Goal: Task Accomplishment & Management: Use online tool/utility

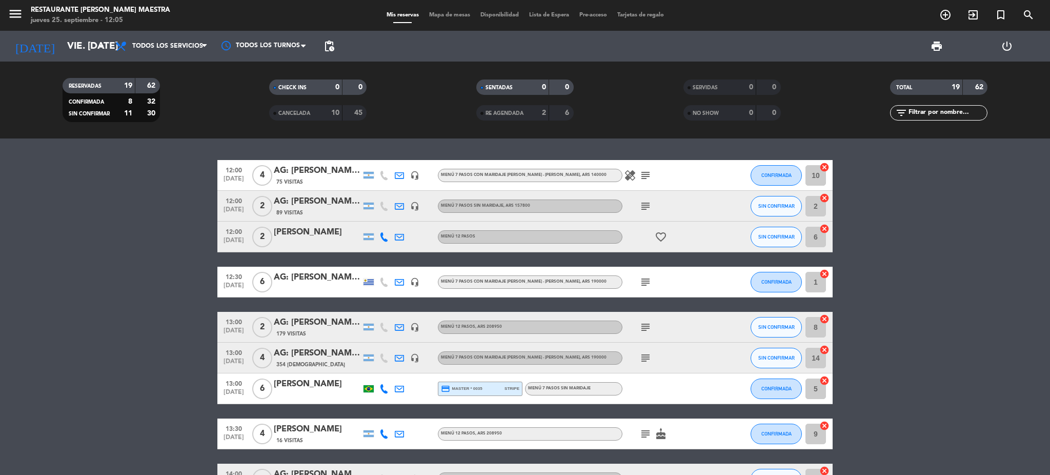
click at [72, 46] on input "vie. [DATE]" at bounding box center [124, 46] width 124 height 22
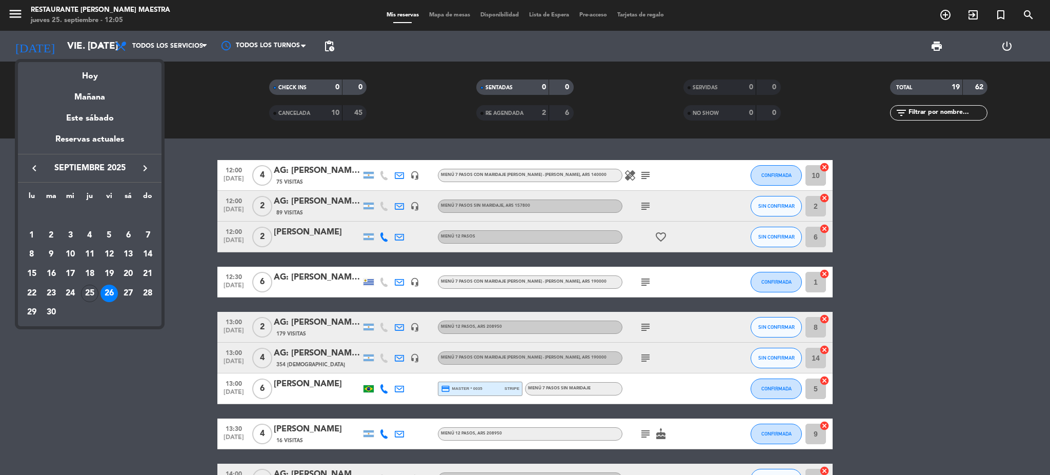
click at [125, 293] on div "27" at bounding box center [127, 293] width 17 height 17
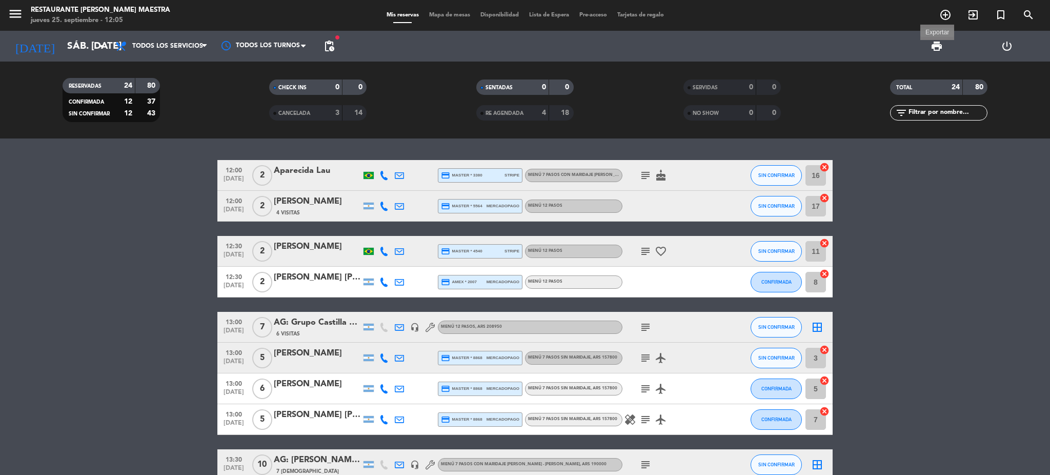
click at [933, 45] on span "print" at bounding box center [937, 46] width 12 height 12
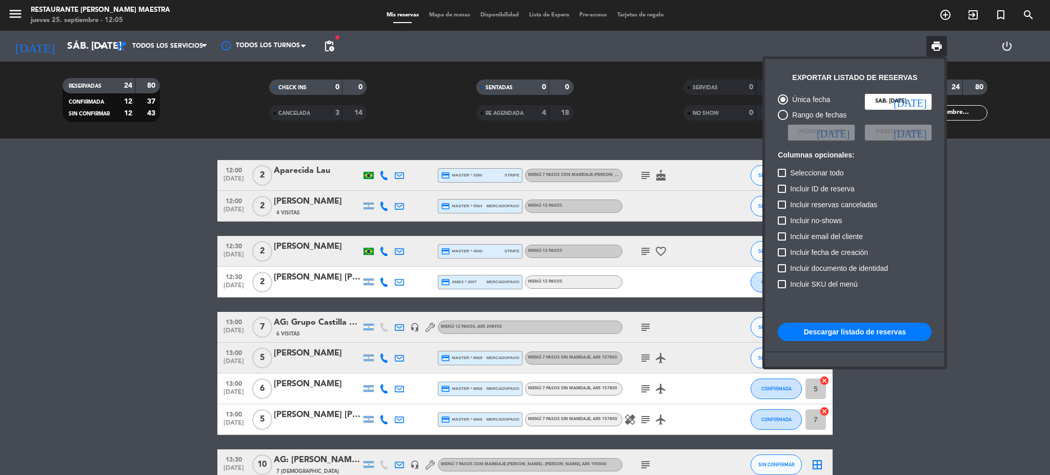
click at [833, 333] on button "Descargar listado de reservas" at bounding box center [855, 332] width 154 height 18
click at [67, 346] on div at bounding box center [525, 237] width 1050 height 475
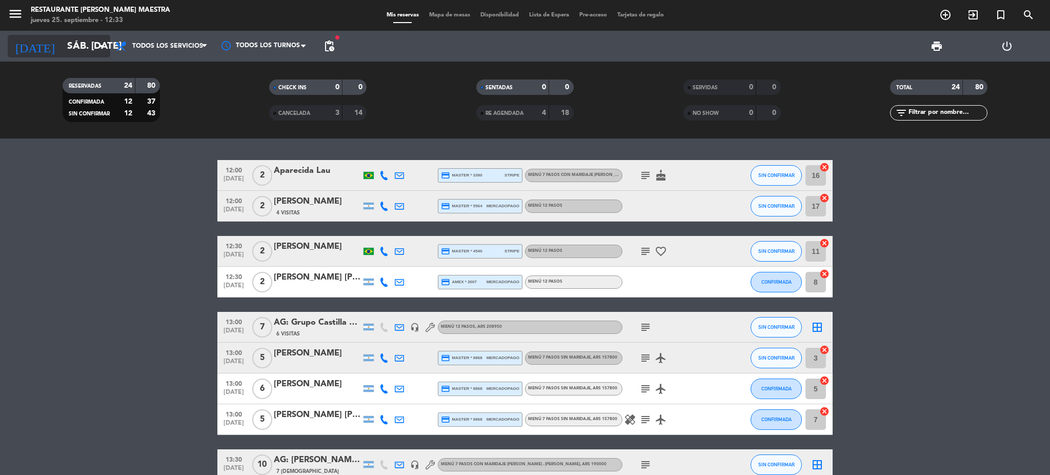
click at [64, 45] on input "sáb. [DATE]" at bounding box center [124, 46] width 124 height 22
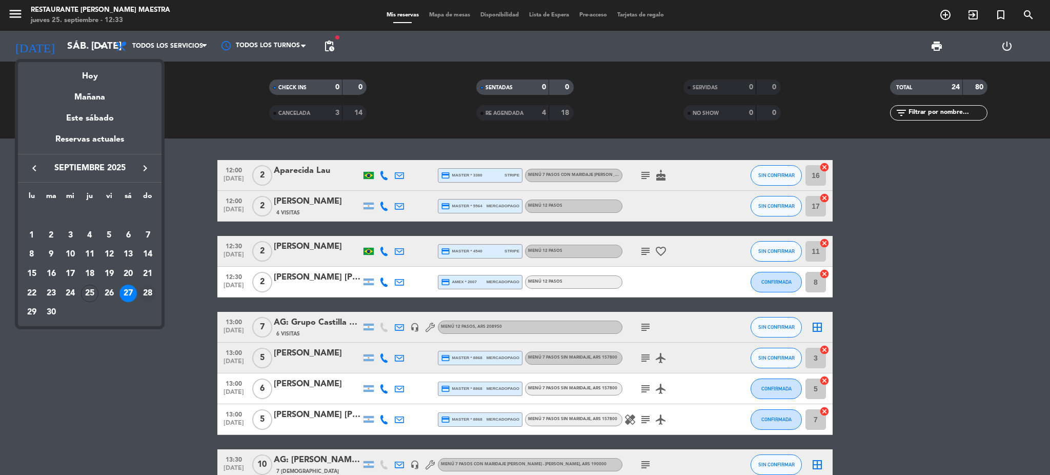
click at [145, 291] on div "28" at bounding box center [147, 293] width 17 height 17
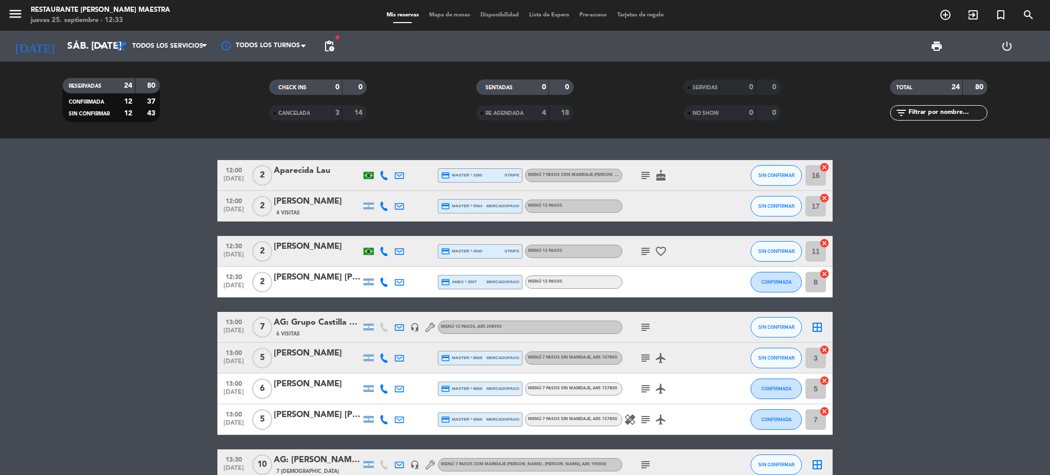
type input "dom. [DATE]"
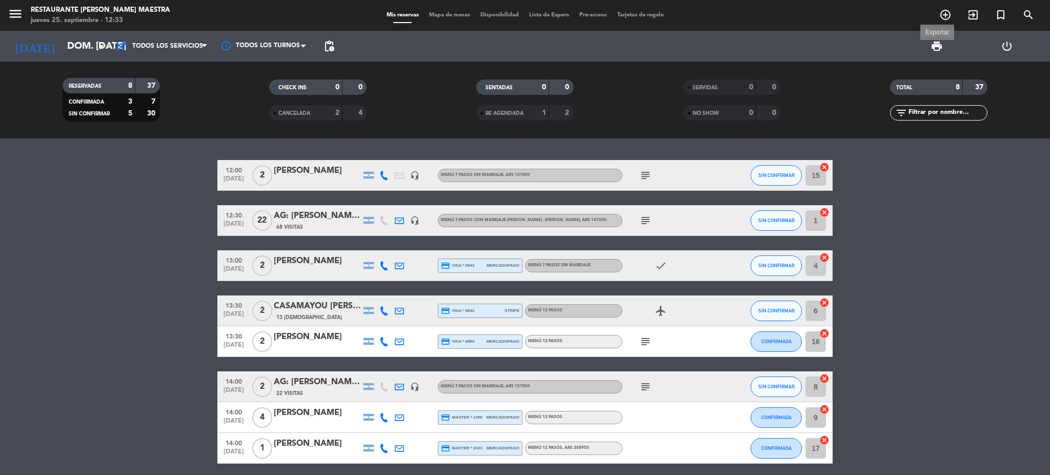
click at [933, 47] on span "print" at bounding box center [937, 46] width 12 height 12
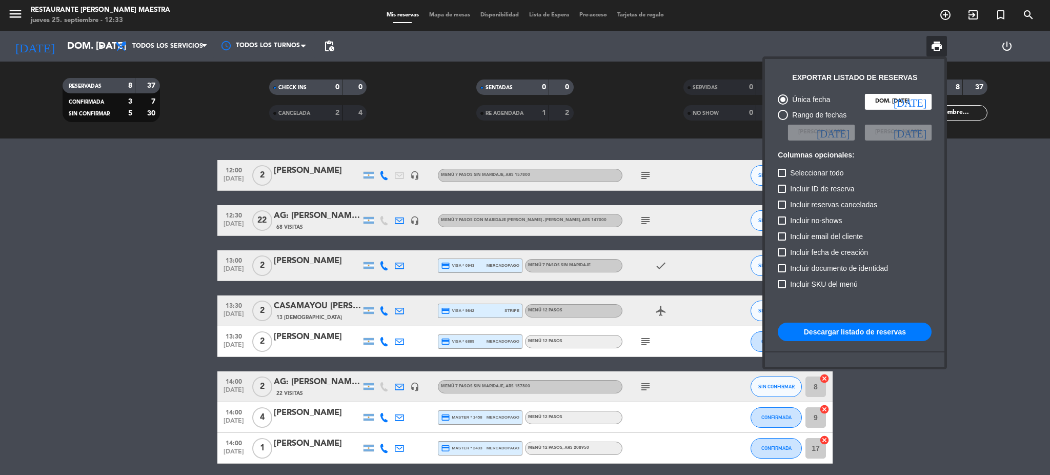
click at [828, 332] on button "Descargar listado de reservas" at bounding box center [855, 332] width 154 height 18
drag, startPoint x: 31, startPoint y: 298, endPoint x: 33, endPoint y: 275, distance: 22.6
click at [32, 298] on div at bounding box center [525, 237] width 1050 height 475
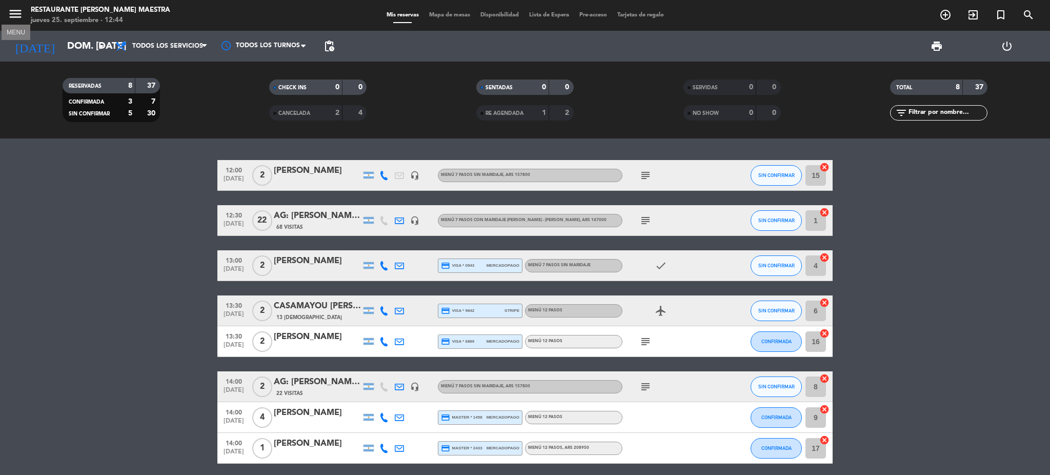
click at [13, 15] on icon "menu" at bounding box center [15, 13] width 15 height 15
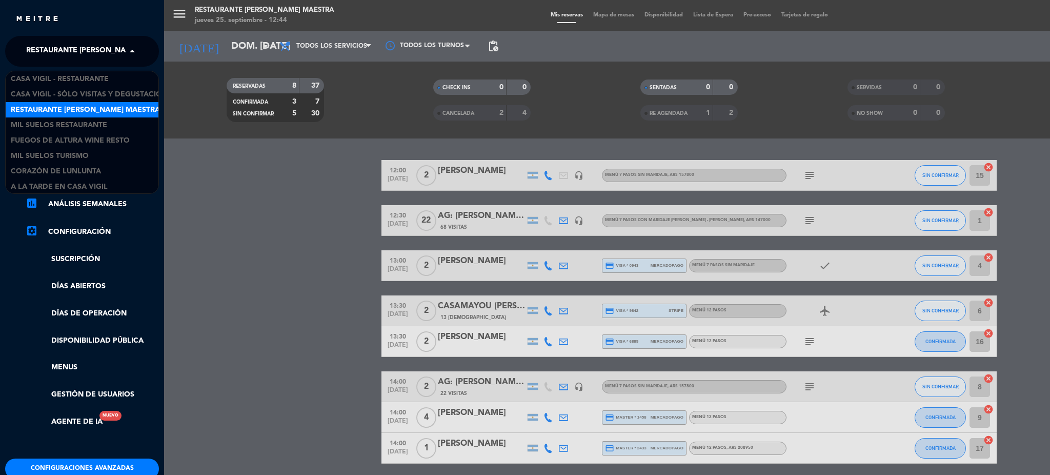
click at [74, 45] on span "Restaurante [PERSON_NAME] Maestra" at bounding box center [100, 52] width 149 height 22
click at [94, 89] on span "Casa Vigil - SÓLO Visitas y Degustaciones" at bounding box center [94, 94] width 166 height 12
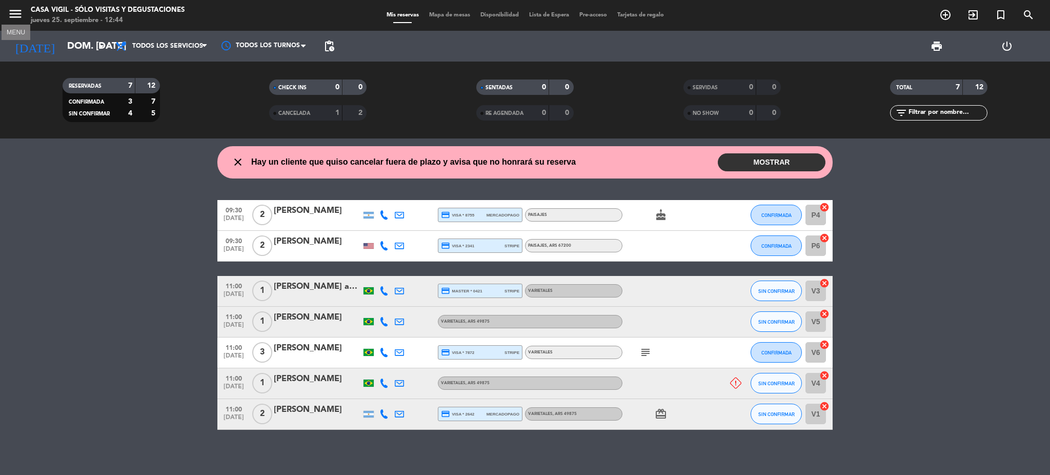
click at [20, 19] on icon "menu" at bounding box center [15, 13] width 15 height 15
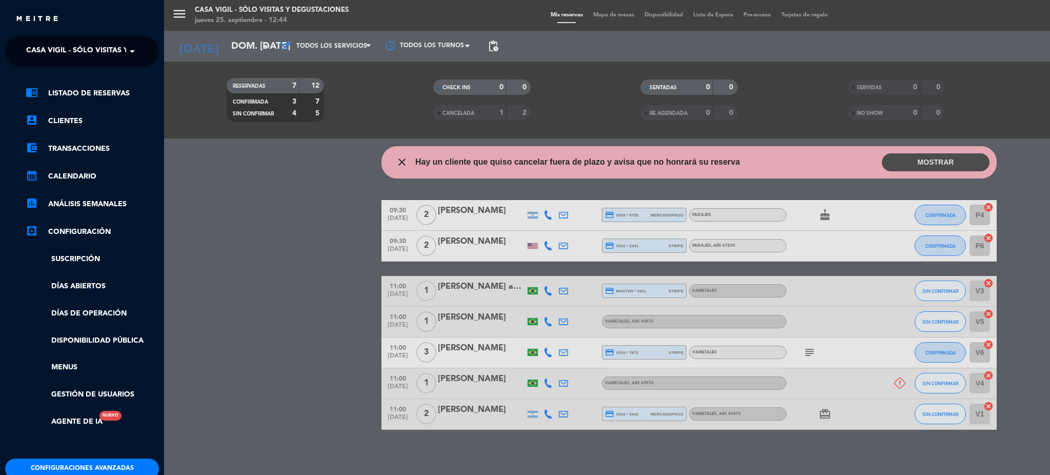
click at [81, 56] on span "Casa Vigil - SÓLO Visitas y Degustaciones" at bounding box center [109, 52] width 166 height 22
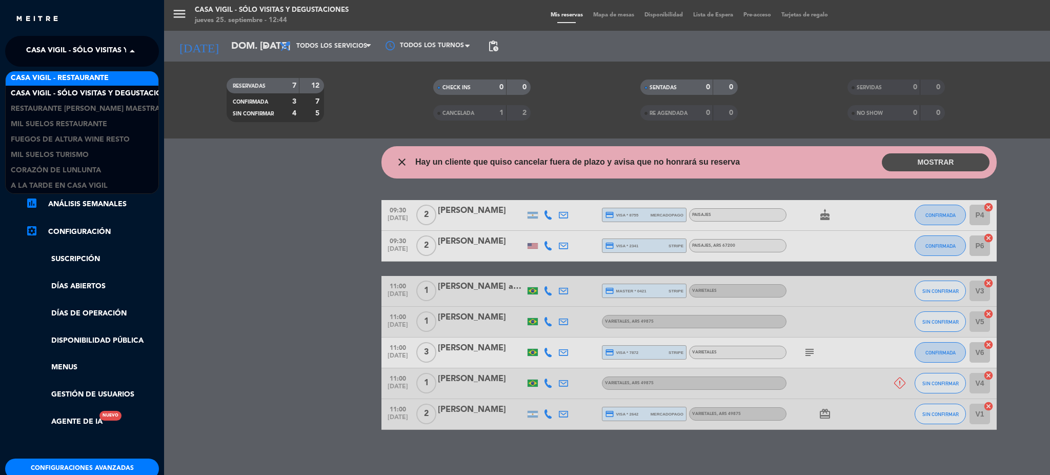
click at [79, 72] on span "Casa Vigil - Restaurante" at bounding box center [60, 78] width 98 height 12
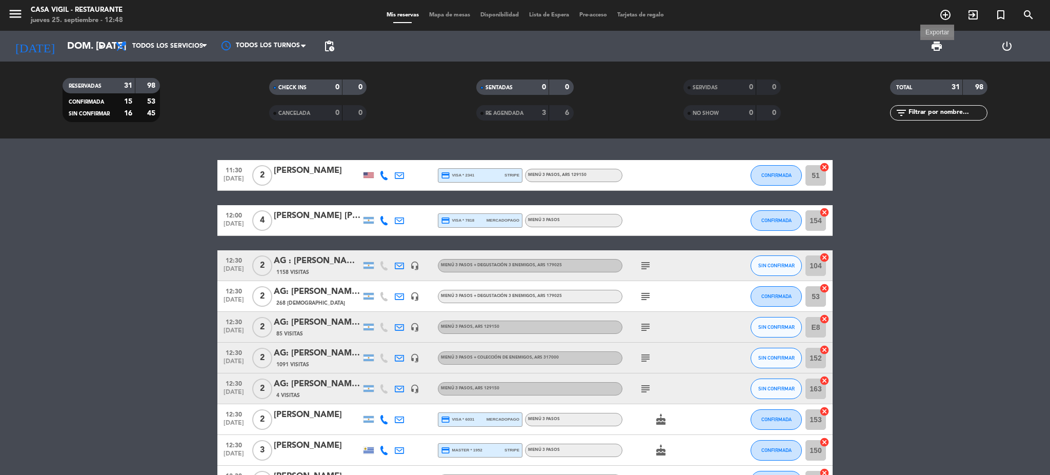
click at [936, 47] on span "print" at bounding box center [937, 46] width 12 height 12
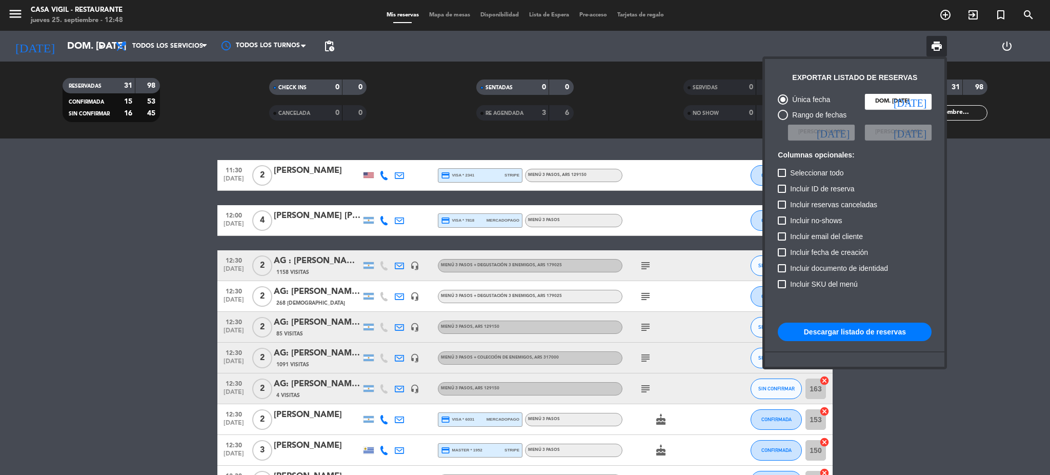
click at [863, 332] on button "Descargar listado de reservas" at bounding box center [855, 332] width 154 height 18
click at [903, 107] on input "dom. [DATE]" at bounding box center [898, 101] width 67 height 15
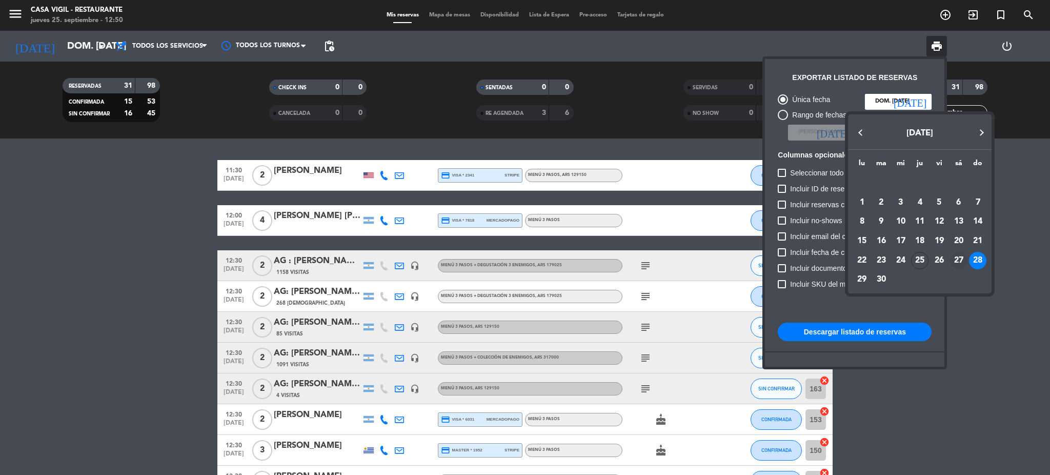
click at [960, 260] on div "27" at bounding box center [958, 260] width 17 height 17
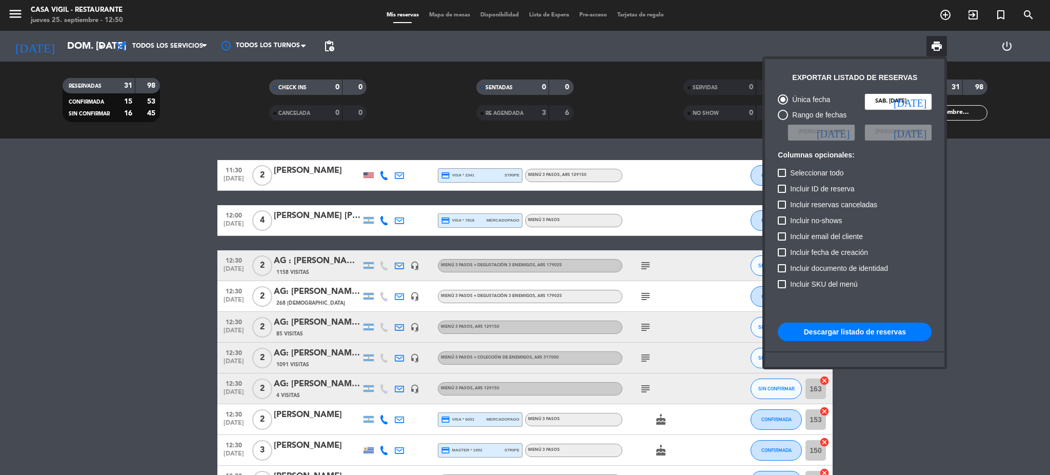
click at [858, 328] on button "Descargar listado de reservas" at bounding box center [855, 332] width 154 height 18
click at [892, 101] on input "sáb. [DATE]" at bounding box center [898, 101] width 67 height 15
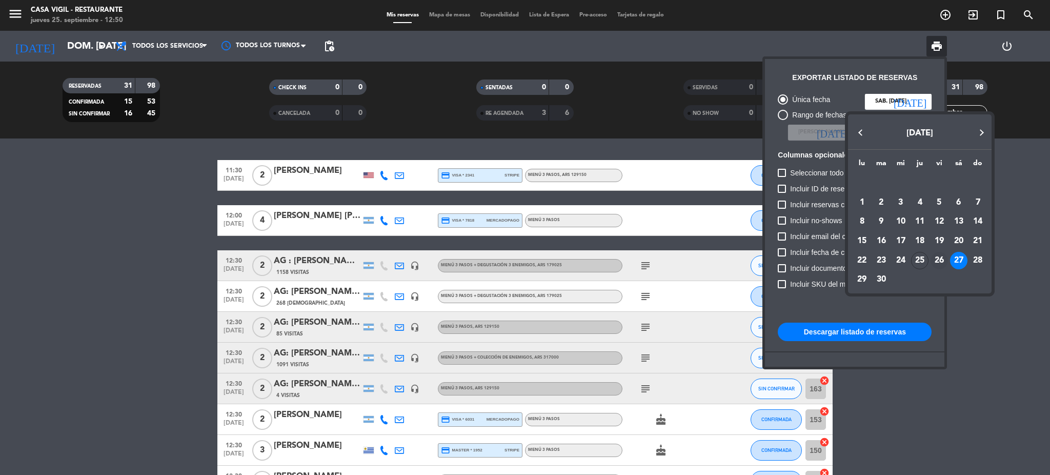
click at [937, 257] on div "26" at bounding box center [939, 260] width 17 height 17
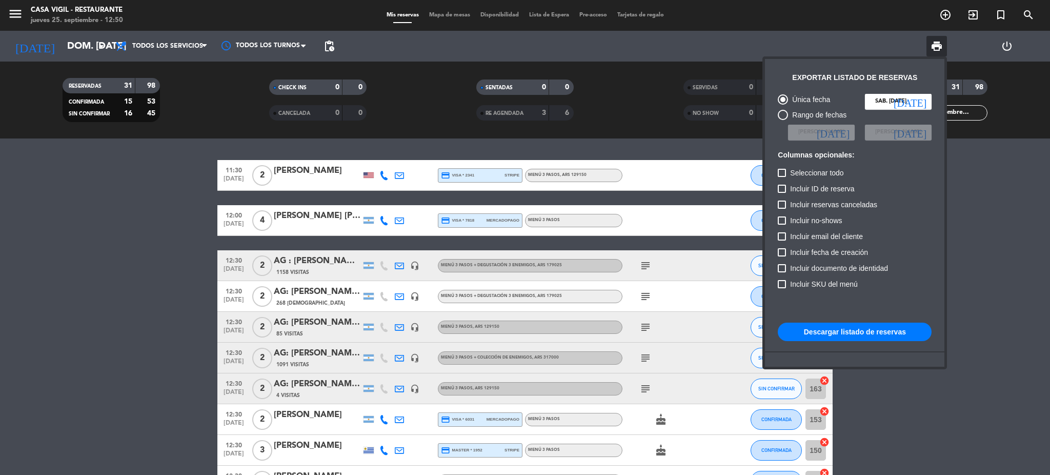
type input "vie. [DATE]"
click at [856, 336] on button "Descargar listado de reservas" at bounding box center [855, 332] width 154 height 18
click at [11, 13] on div at bounding box center [525, 237] width 1050 height 475
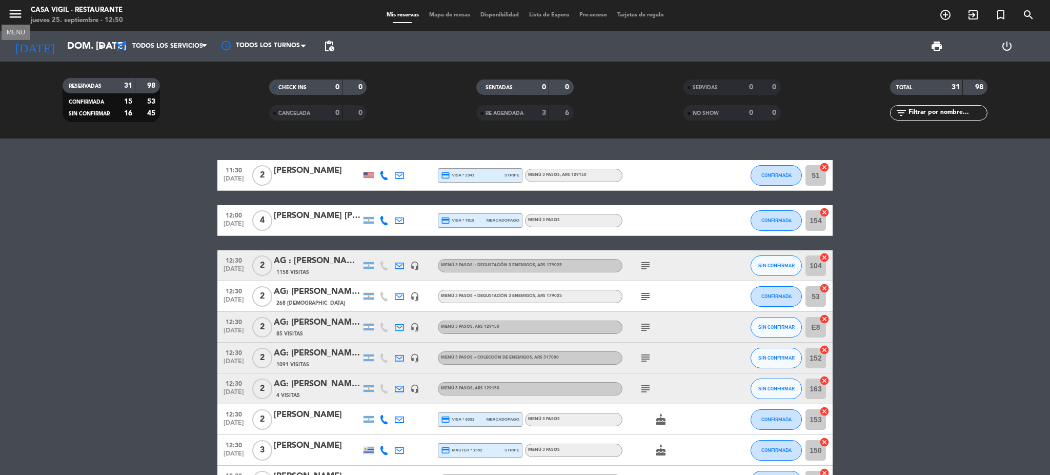
click at [13, 14] on icon "menu" at bounding box center [15, 13] width 15 height 15
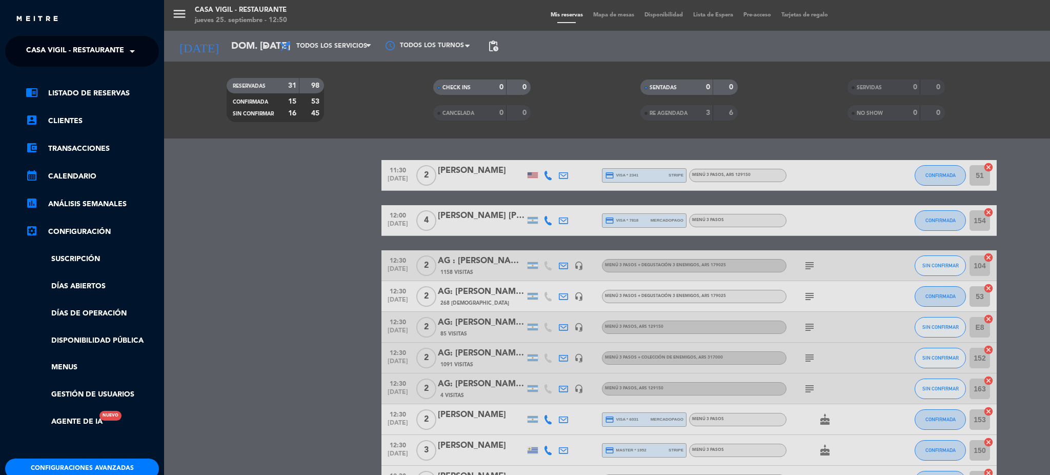
click at [96, 51] on span "Casa Vigil - Restaurante" at bounding box center [75, 52] width 98 height 22
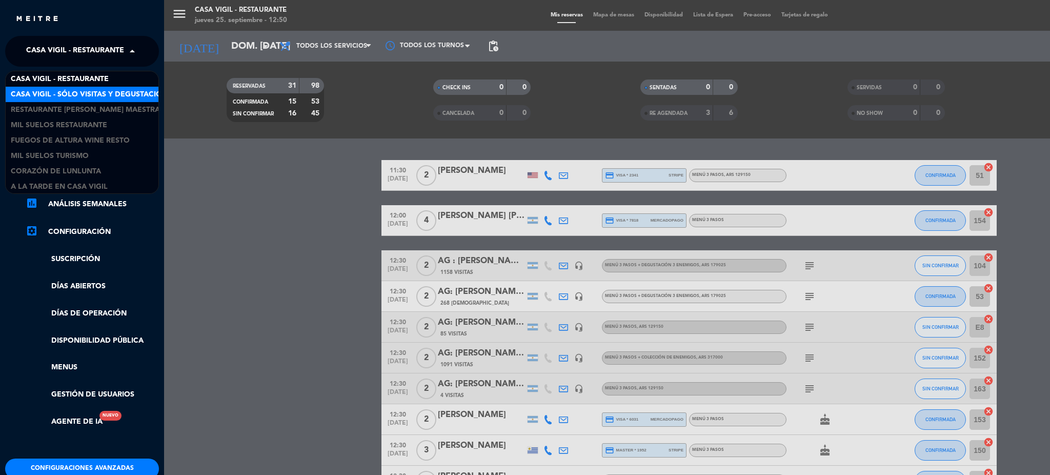
click at [82, 95] on span "Casa Vigil - SÓLO Visitas y Degustaciones" at bounding box center [94, 95] width 166 height 12
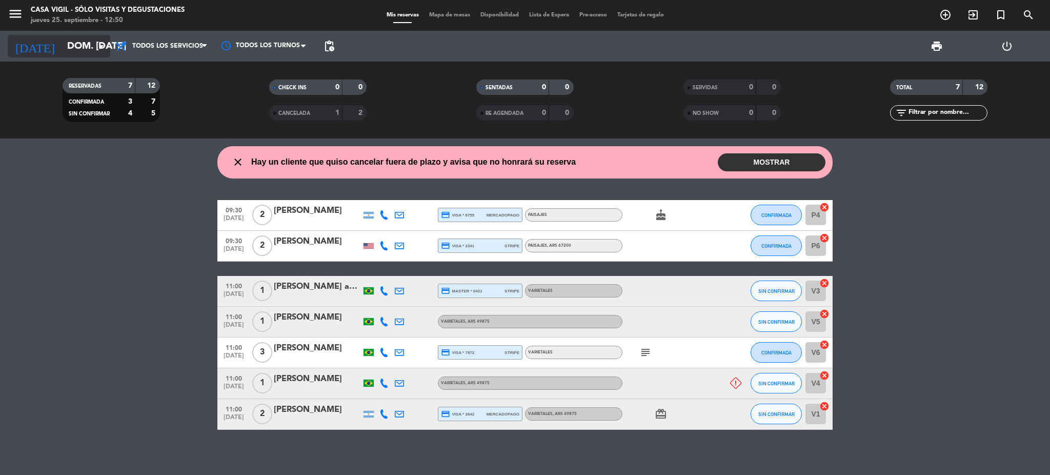
click at [81, 52] on input "dom. [DATE]" at bounding box center [124, 46] width 124 height 22
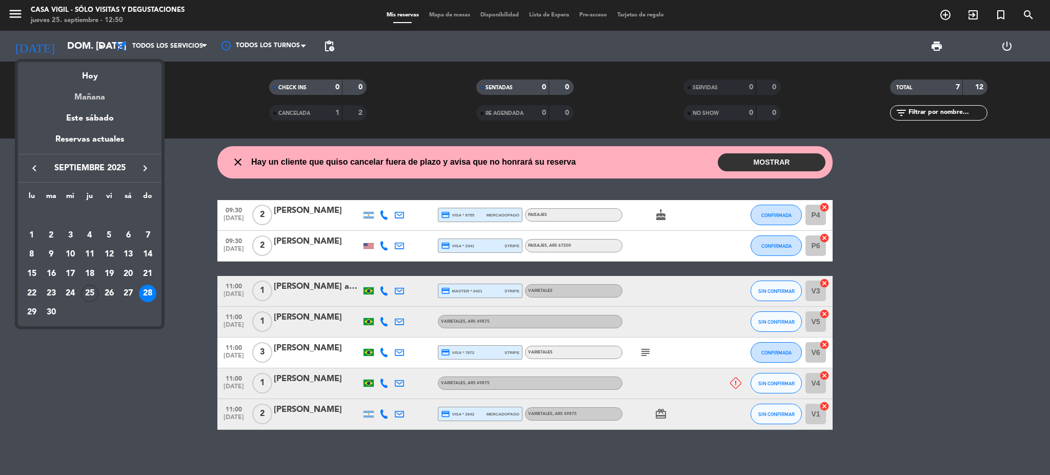
click at [92, 96] on div "Mañana" at bounding box center [90, 93] width 144 height 21
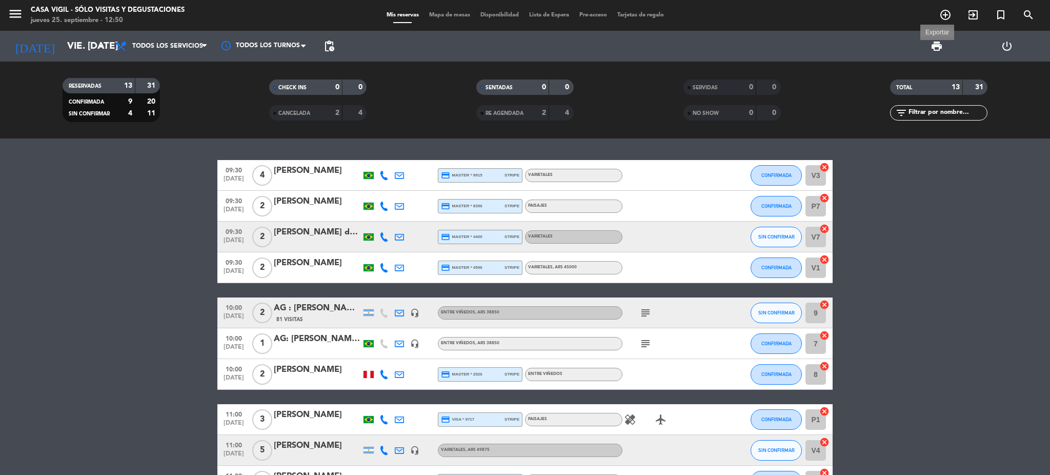
click at [938, 47] on span "print" at bounding box center [937, 46] width 12 height 12
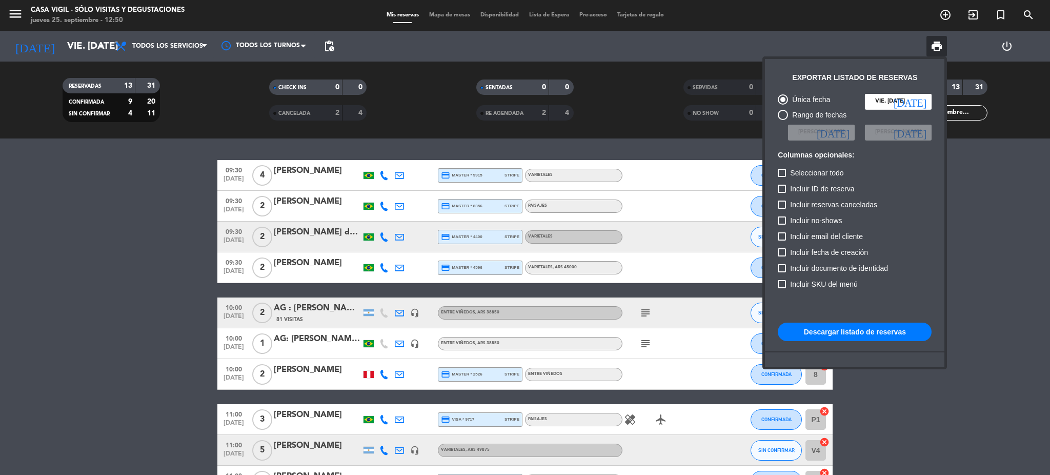
drag, startPoint x: 834, startPoint y: 332, endPoint x: 729, endPoint y: 285, distance: 115.2
click at [834, 331] on button "Descargar listado de reservas" at bounding box center [855, 332] width 154 height 18
click at [80, 47] on div at bounding box center [525, 237] width 1050 height 475
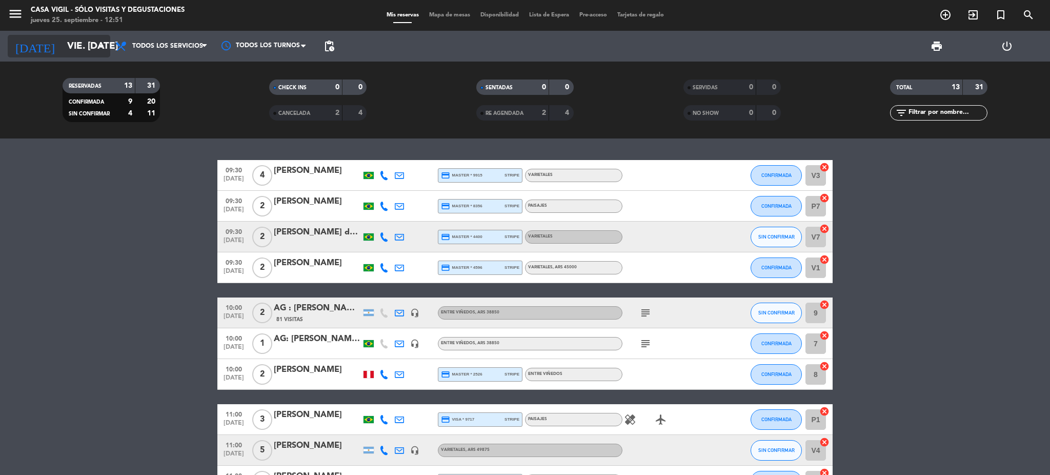
click at [69, 46] on input "vie. [DATE]" at bounding box center [124, 46] width 124 height 22
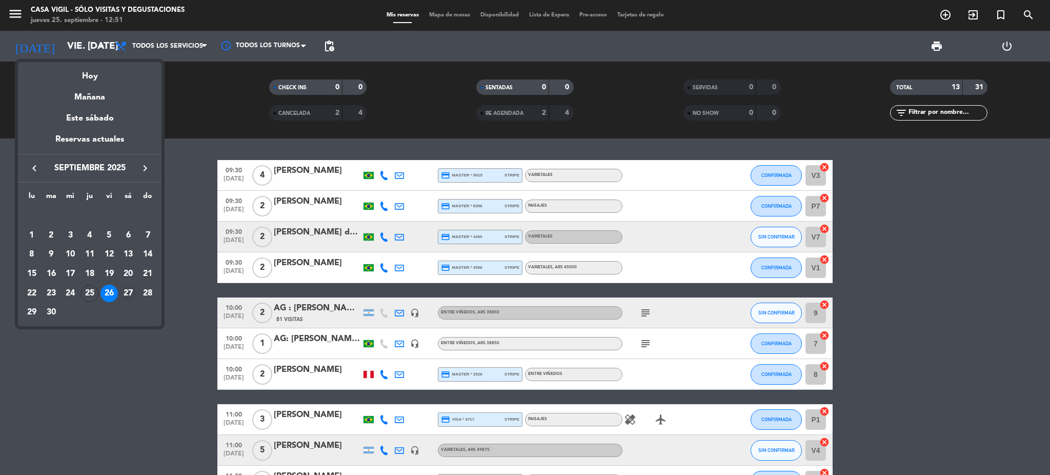
click at [130, 289] on div "27" at bounding box center [127, 293] width 17 height 17
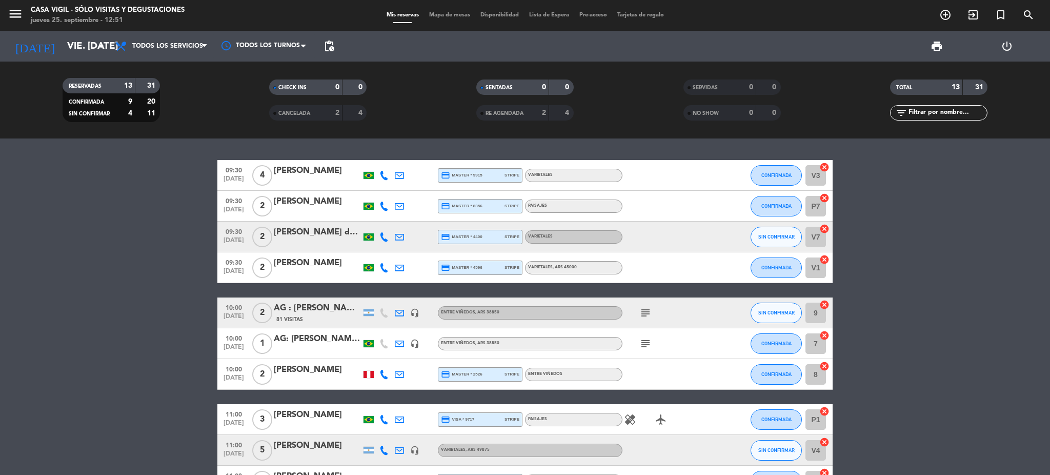
type input "sáb. [DATE]"
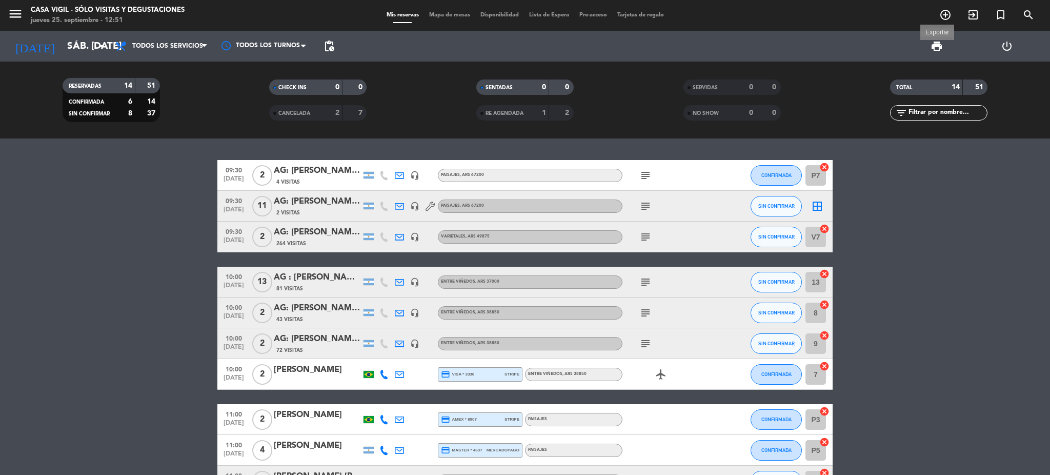
click at [938, 50] on span "print" at bounding box center [937, 46] width 12 height 12
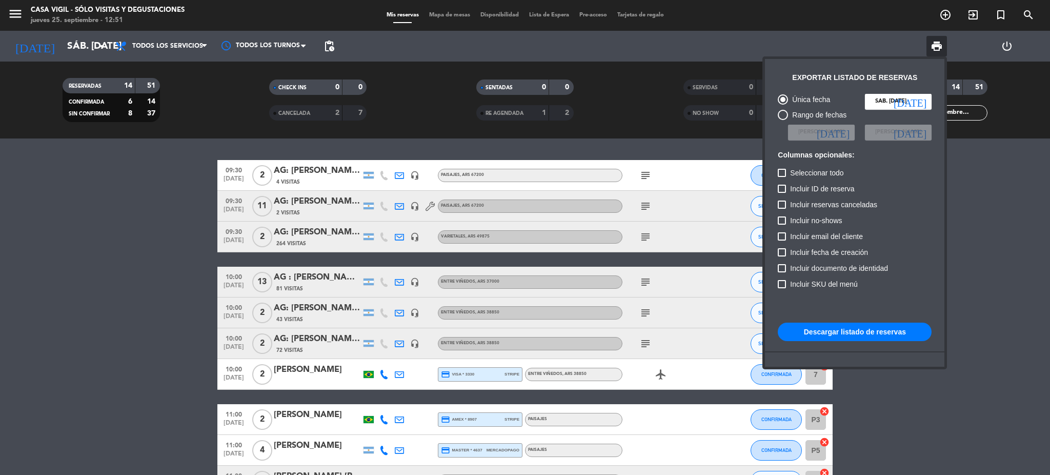
click at [851, 329] on button "Descargar listado de reservas" at bounding box center [855, 332] width 154 height 18
click at [911, 98] on input "sáb. [DATE]" at bounding box center [898, 101] width 67 height 15
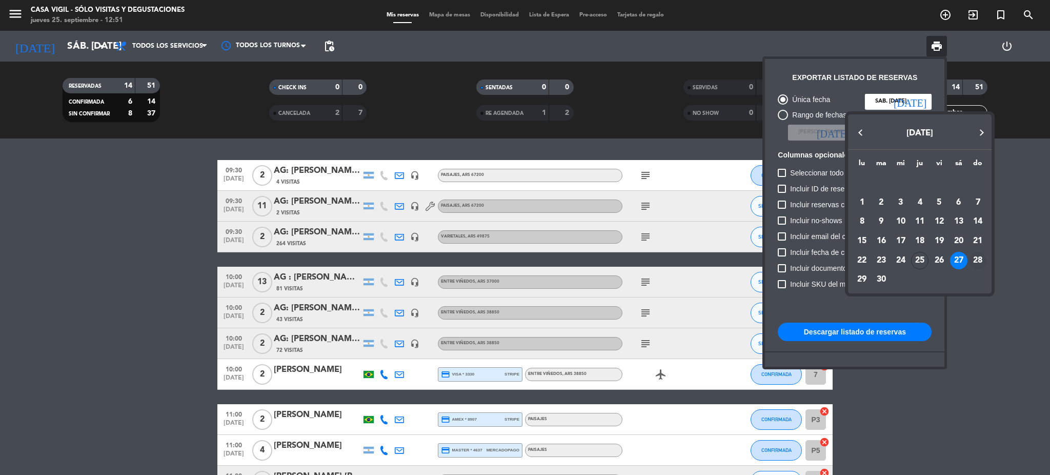
click at [978, 259] on div "28" at bounding box center [977, 260] width 17 height 17
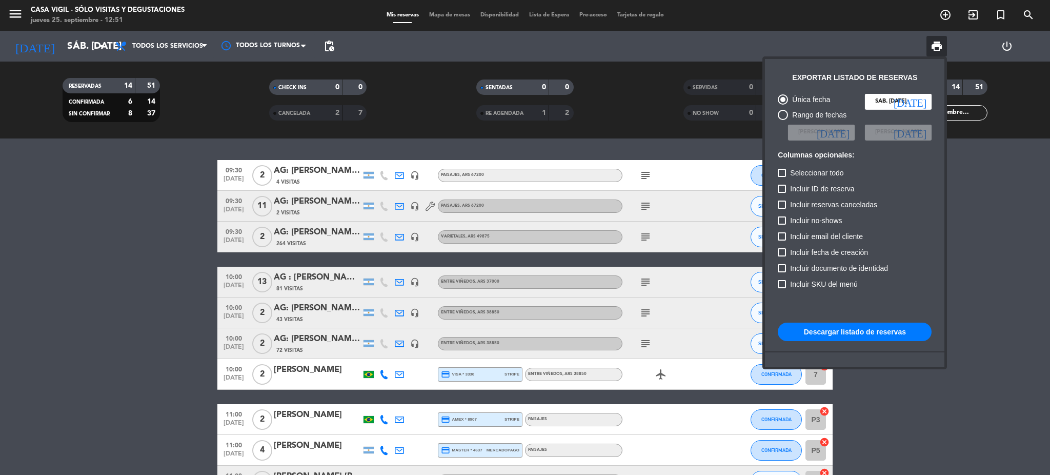
type input "dom. [DATE]"
drag, startPoint x: 139, startPoint y: 222, endPoint x: 78, endPoint y: 81, distance: 154.1
click at [137, 222] on div at bounding box center [525, 237] width 1050 height 475
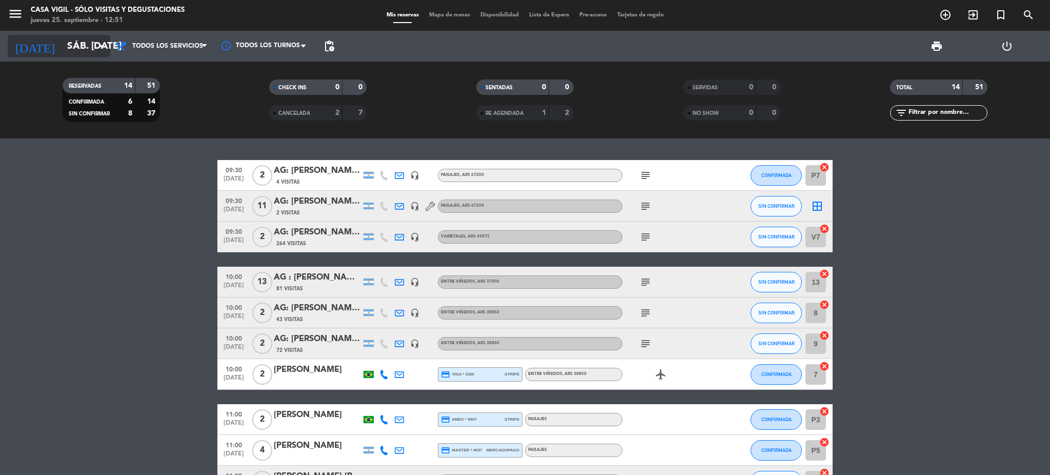
click at [84, 50] on input "sáb. [DATE]" at bounding box center [124, 46] width 124 height 22
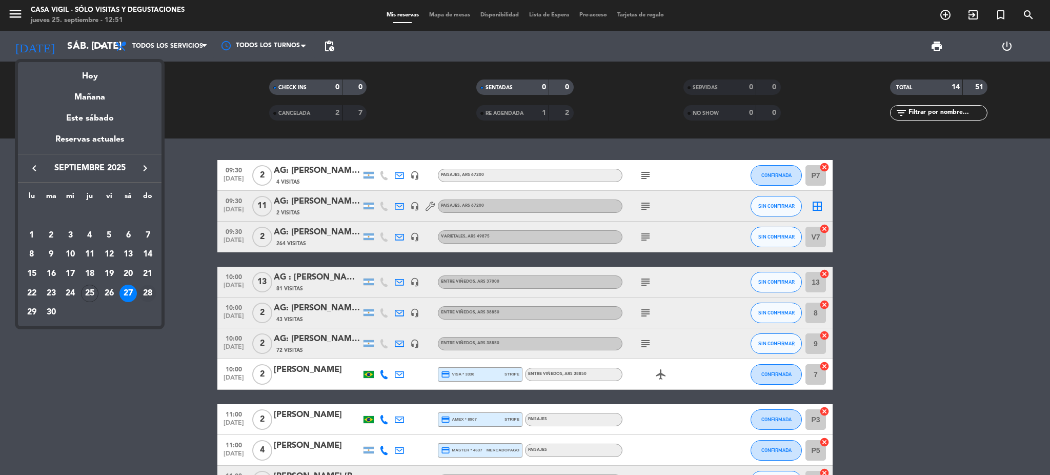
click at [152, 294] on div "28" at bounding box center [147, 293] width 17 height 17
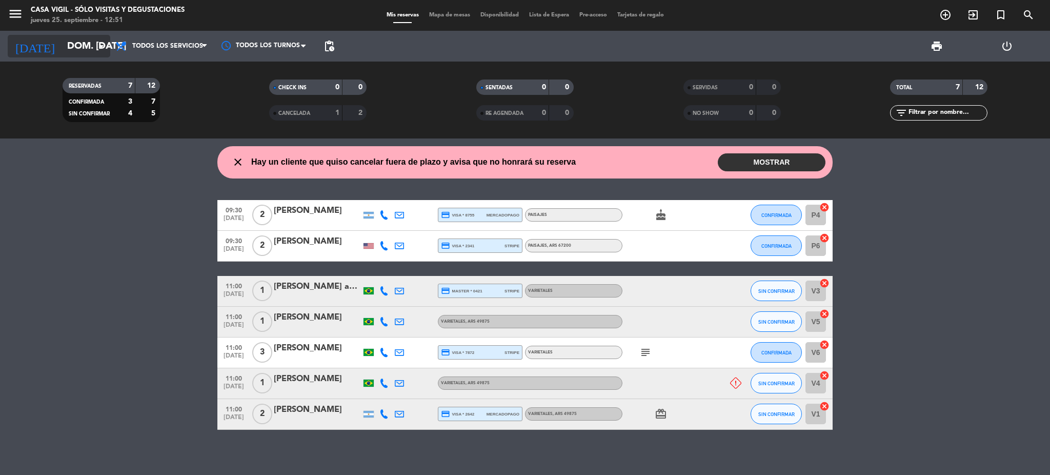
click at [69, 44] on input "dom. [DATE]" at bounding box center [124, 46] width 124 height 22
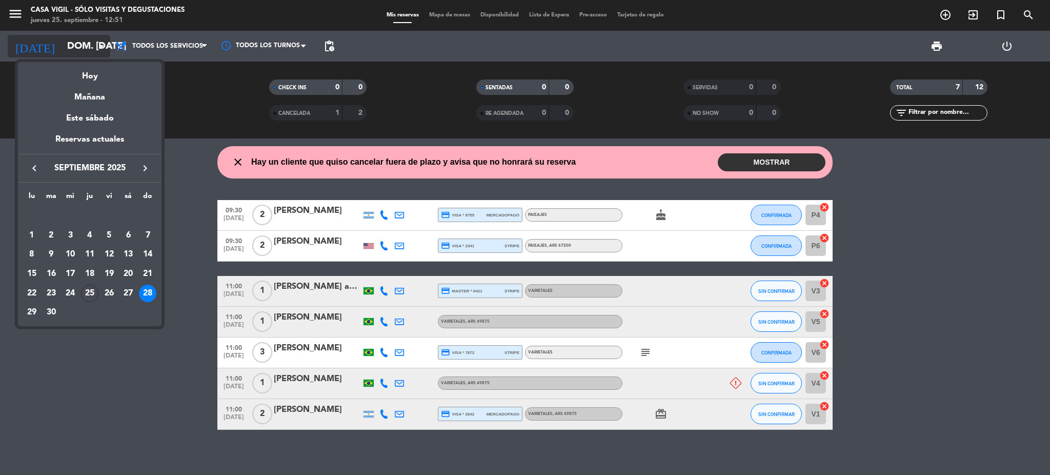
click at [69, 44] on div at bounding box center [525, 237] width 1050 height 475
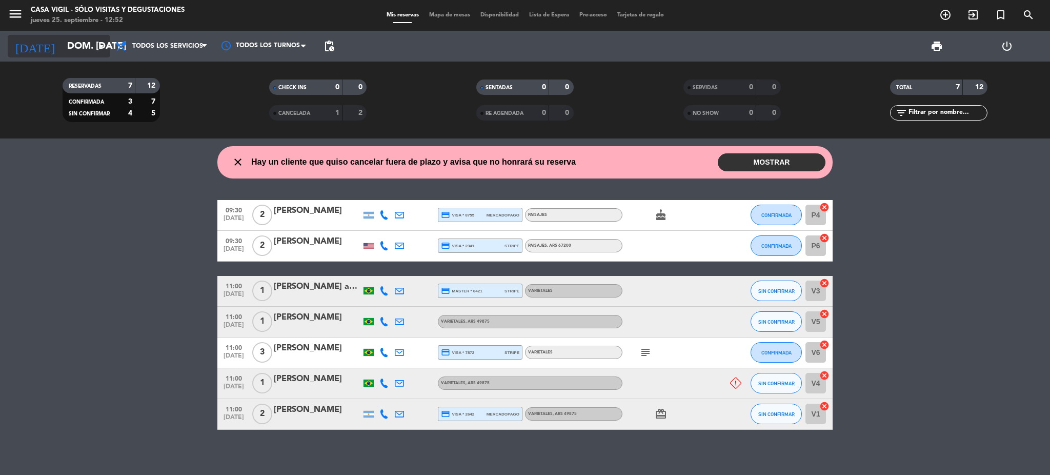
click at [86, 53] on input "dom. [DATE]" at bounding box center [124, 46] width 124 height 22
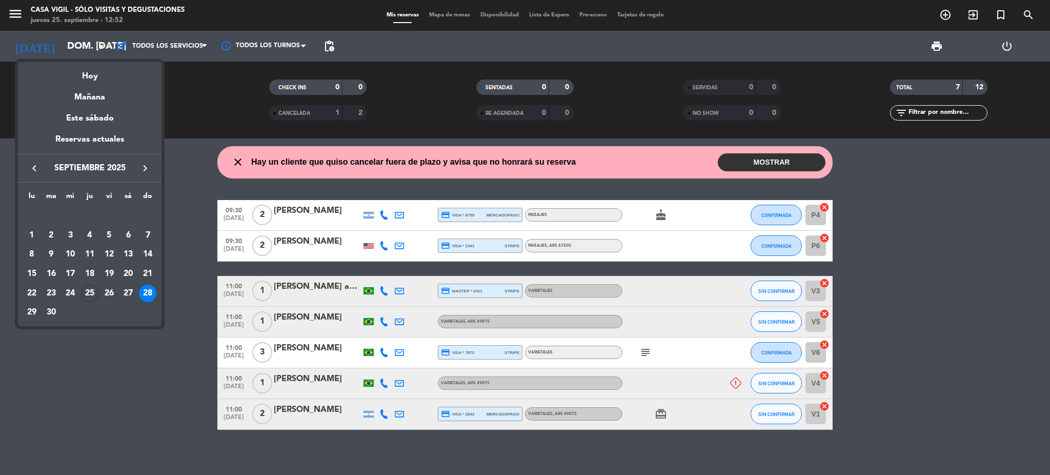
click at [84, 53] on div at bounding box center [525, 237] width 1050 height 475
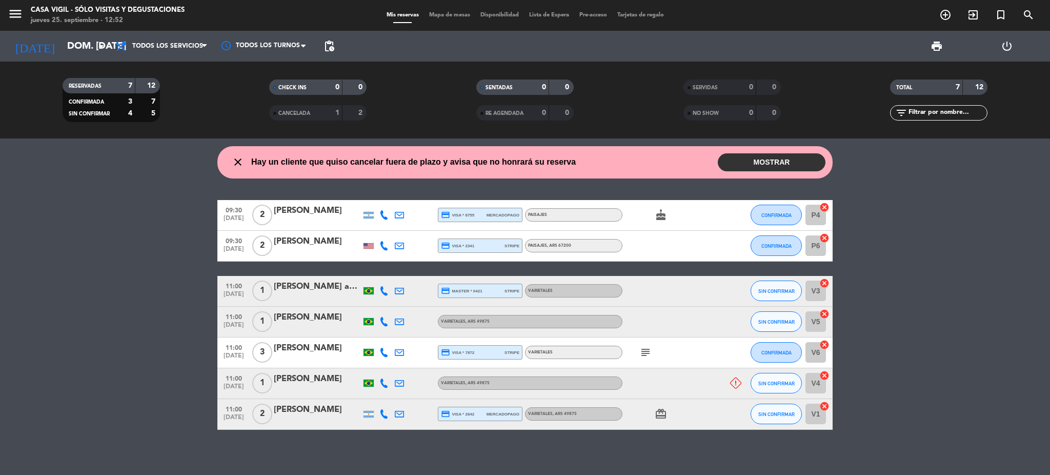
click at [6, 11] on div "menu Casa [PERSON_NAME] - SÓLO Visitas y Degustaciones jueves 25. septiembre - …" at bounding box center [131, 16] width 263 height 24
click at [17, 12] on icon "menu" at bounding box center [15, 13] width 15 height 15
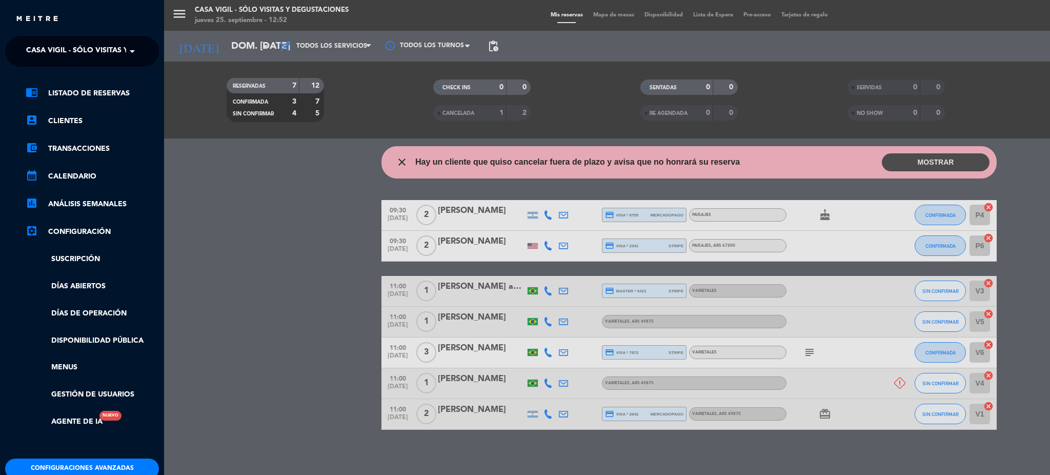
click at [72, 46] on span "Casa Vigil - SÓLO Visitas y Degustaciones" at bounding box center [109, 52] width 166 height 22
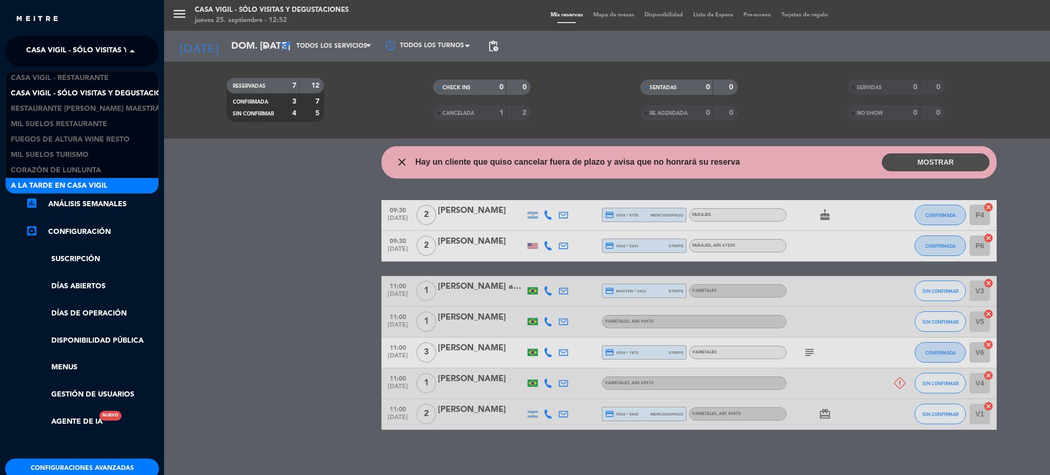
click at [101, 180] on span "A la tarde en Casa Vigil" at bounding box center [59, 186] width 97 height 12
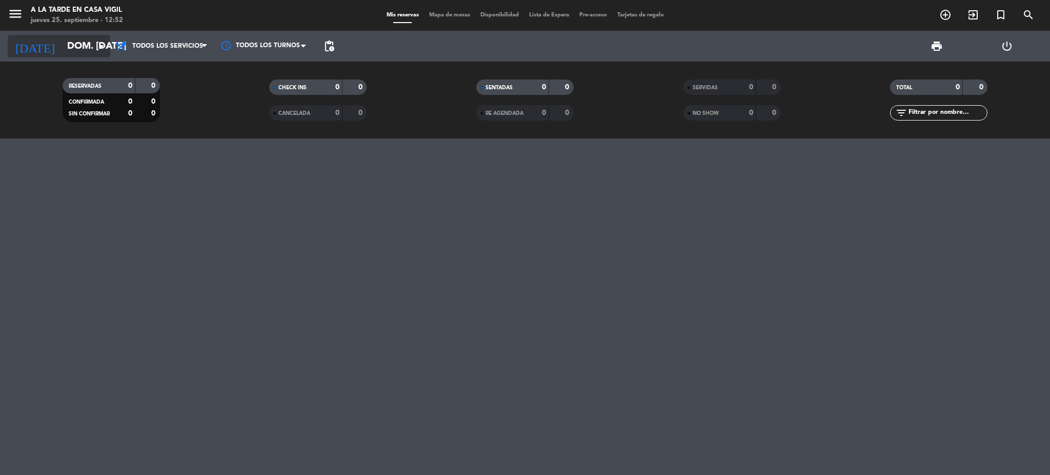
click at [72, 45] on input "dom. [DATE]" at bounding box center [124, 46] width 124 height 22
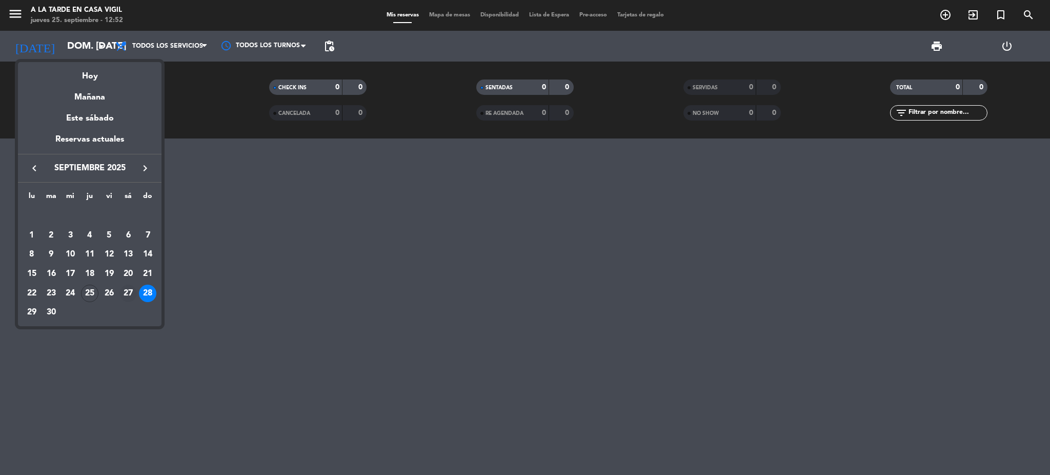
click at [128, 293] on div "27" at bounding box center [127, 293] width 17 height 17
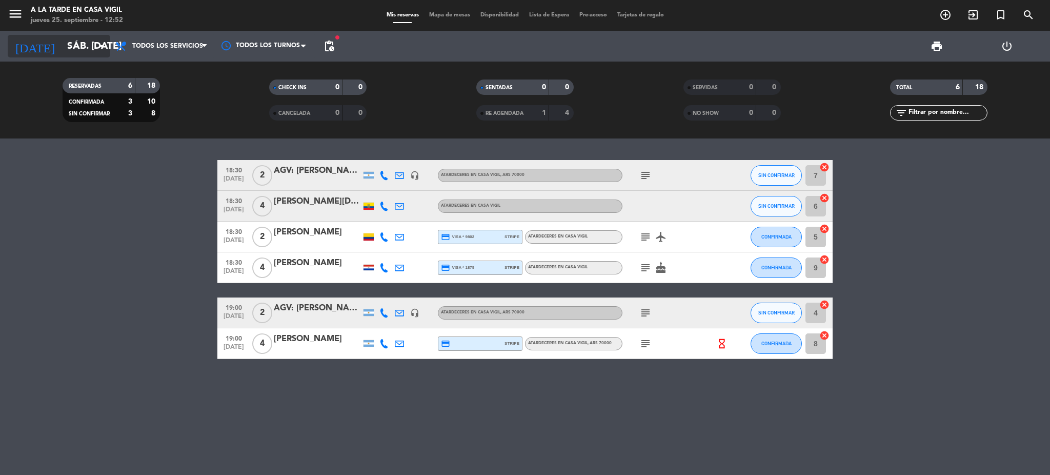
click at [86, 46] on input "sáb. [DATE]" at bounding box center [124, 46] width 124 height 22
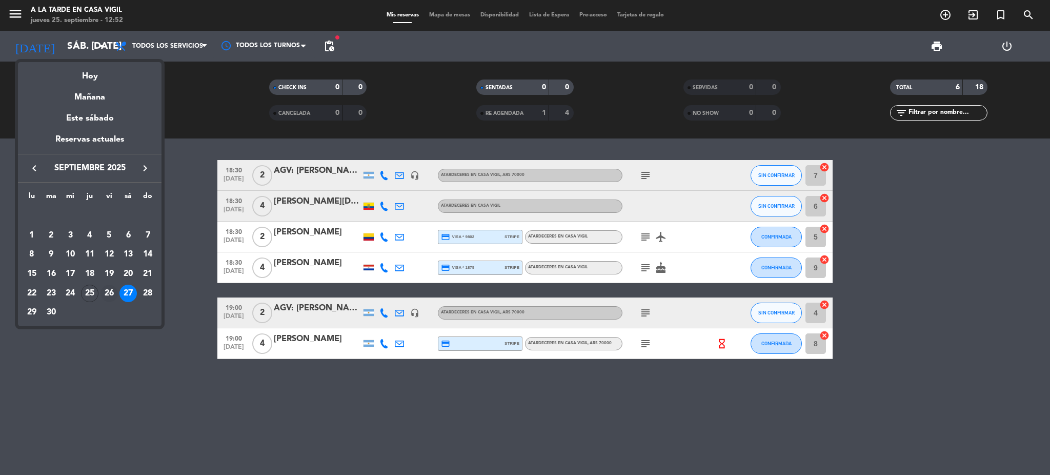
click at [110, 290] on div "26" at bounding box center [109, 293] width 17 height 17
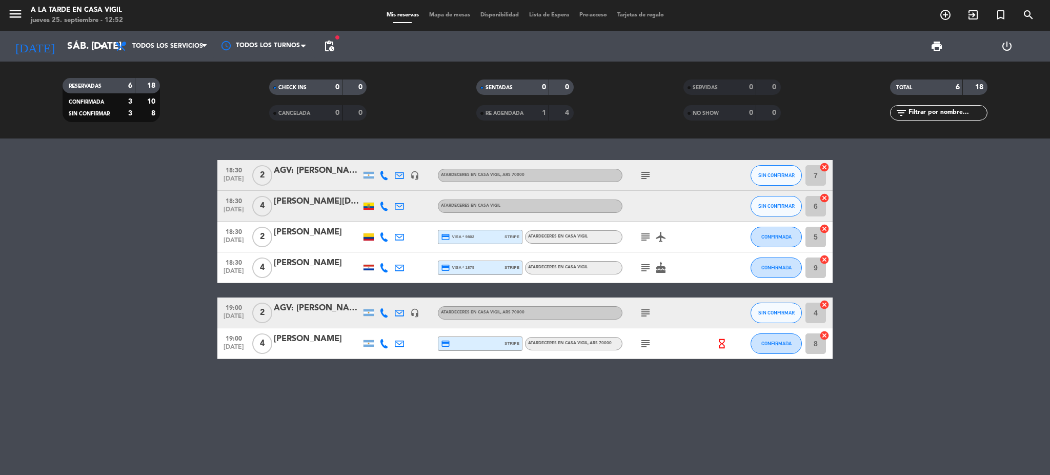
type input "vie. [DATE]"
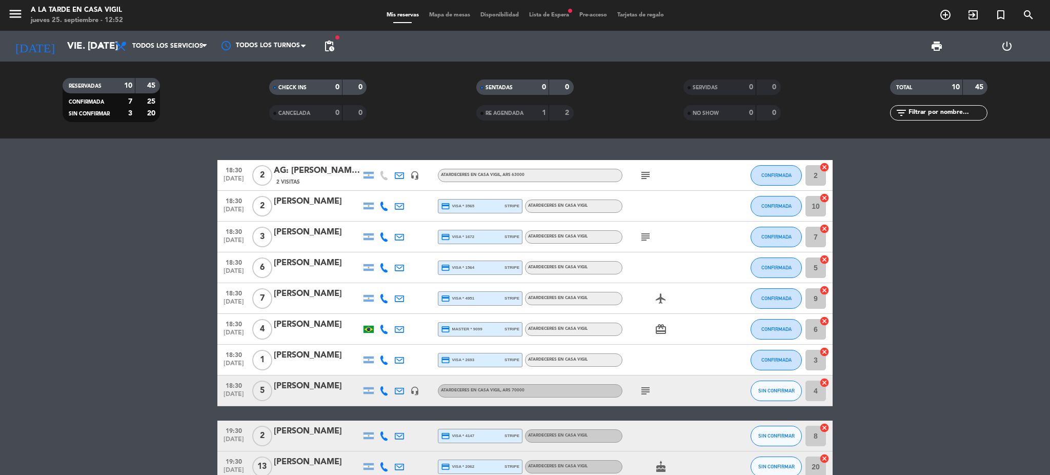
click at [939, 48] on span "print" at bounding box center [937, 46] width 12 height 12
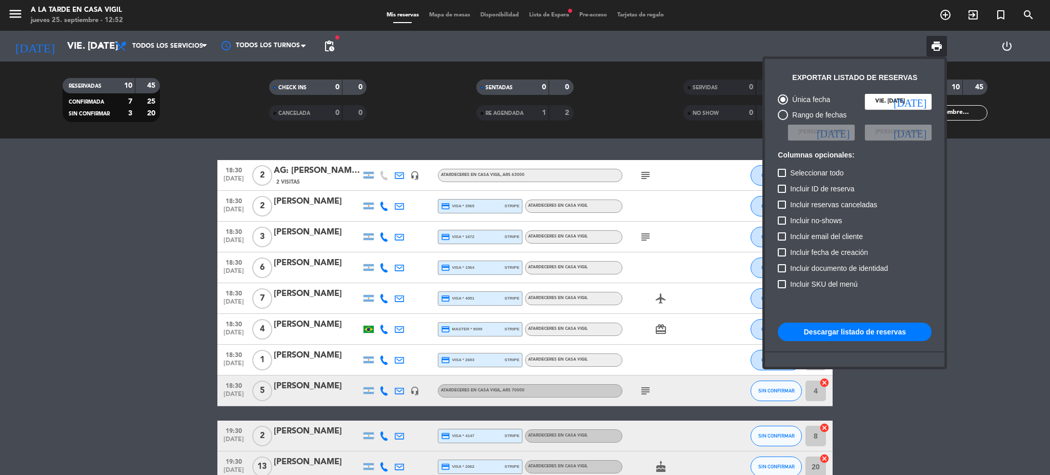
click at [860, 333] on button "Descargar listado de reservas" at bounding box center [855, 332] width 154 height 18
click at [905, 103] on input "vie. [DATE]" at bounding box center [898, 101] width 67 height 15
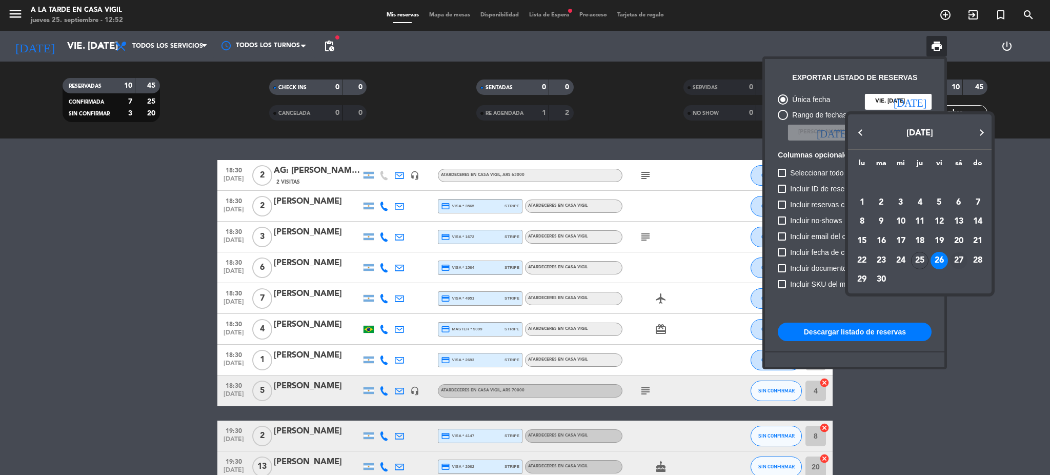
click at [957, 260] on div "27" at bounding box center [958, 260] width 17 height 17
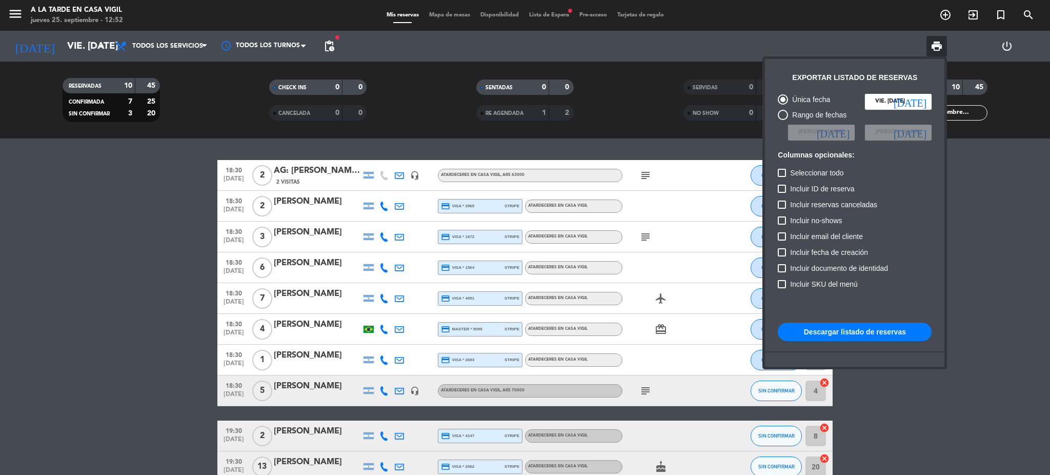
type input "sáb. [DATE]"
click at [832, 332] on button "Descargar listado de reservas" at bounding box center [855, 332] width 154 height 18
click at [1039, 237] on div at bounding box center [525, 237] width 1050 height 475
